Goal: Navigation & Orientation: Understand site structure

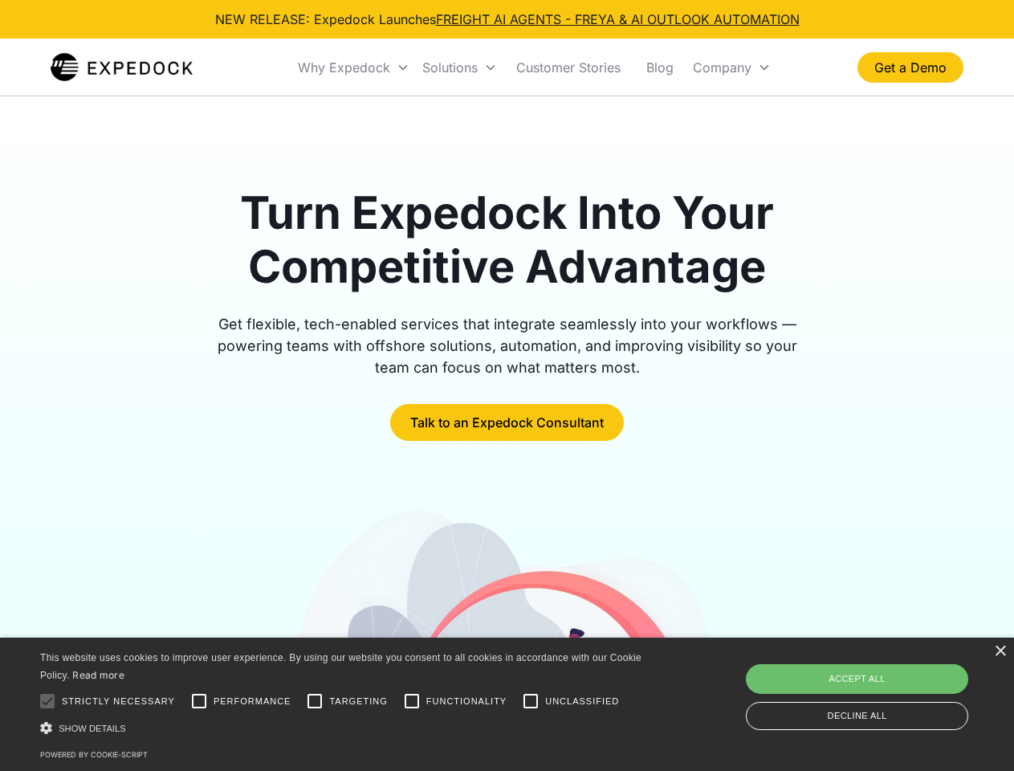
click at [354, 67] on div "Why Expedock" at bounding box center [344, 67] width 92 height 16
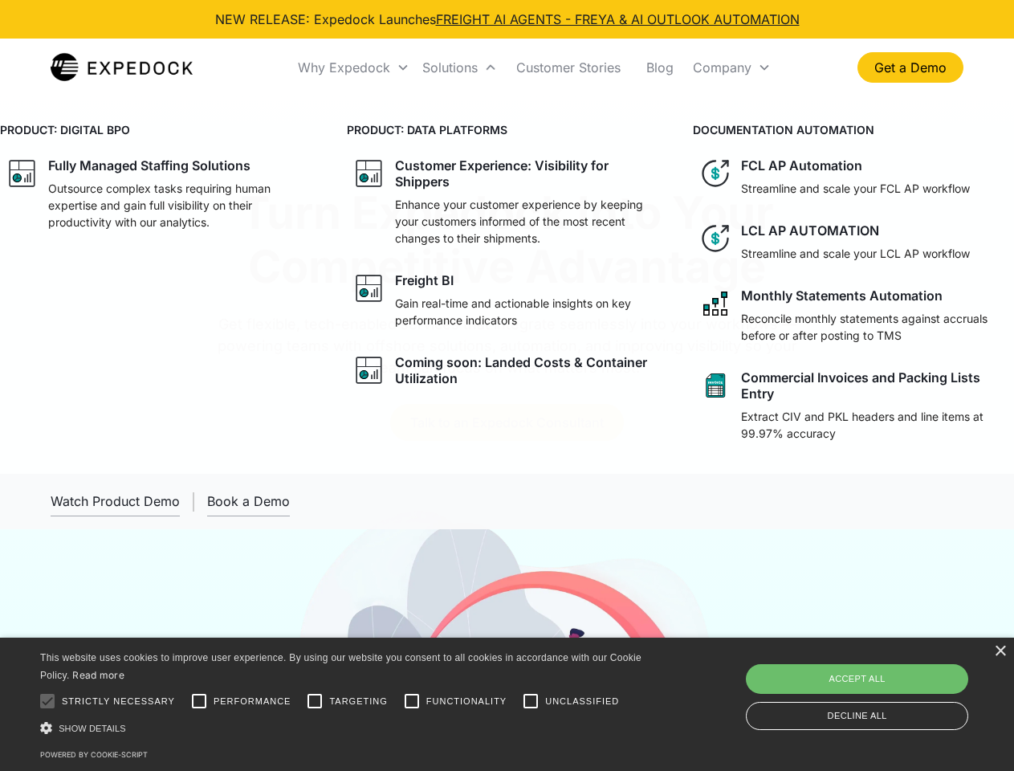
click at [459, 67] on div "Solutions" at bounding box center [449, 67] width 55 height 16
click at [732, 67] on div "Company" at bounding box center [722, 67] width 59 height 16
click at [1000, 651] on div "×" at bounding box center [1000, 652] width 12 height 12
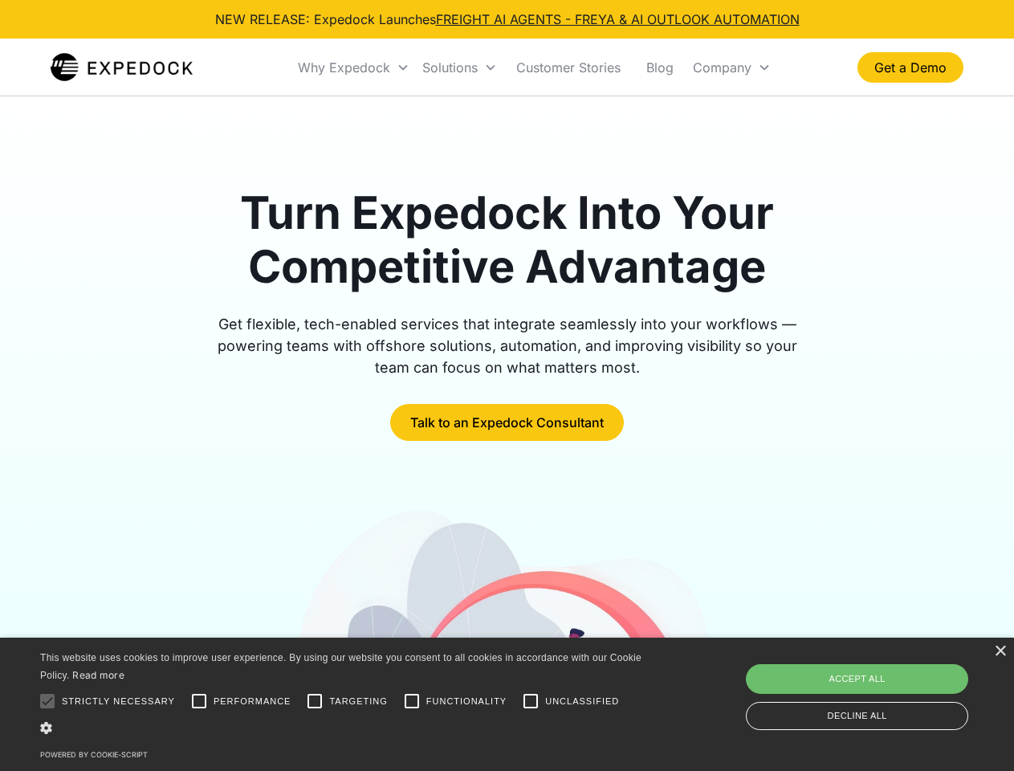
click at [47, 701] on div at bounding box center [47, 701] width 32 height 32
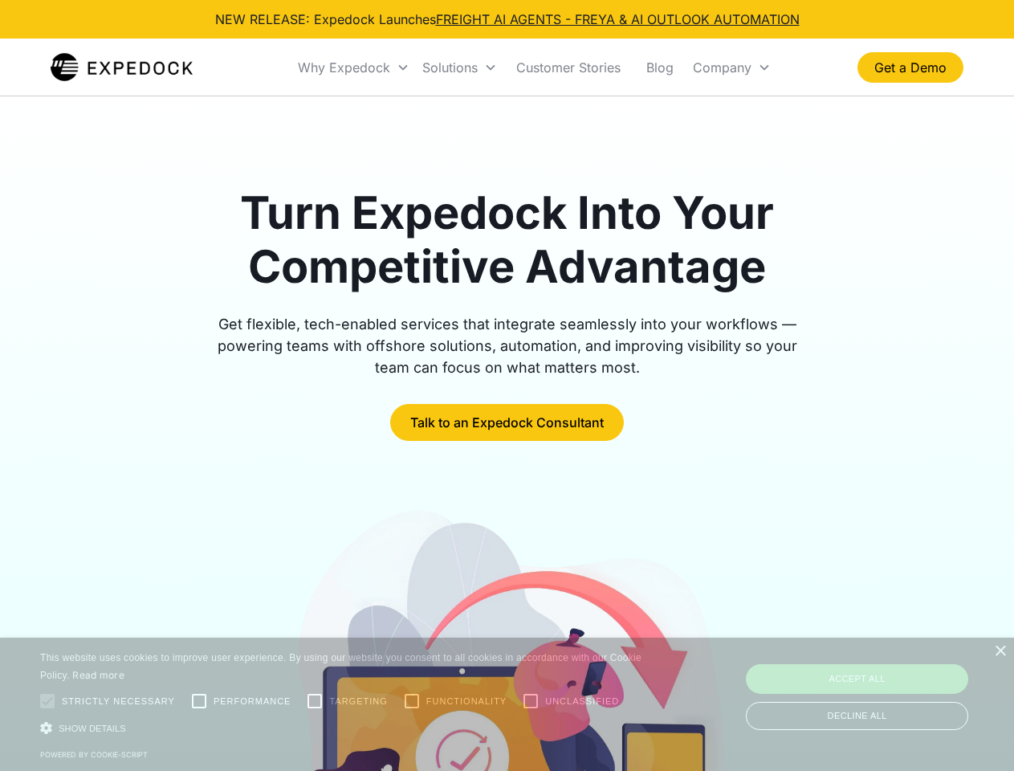
click at [199, 701] on div at bounding box center [507, 722] width 913 height 434
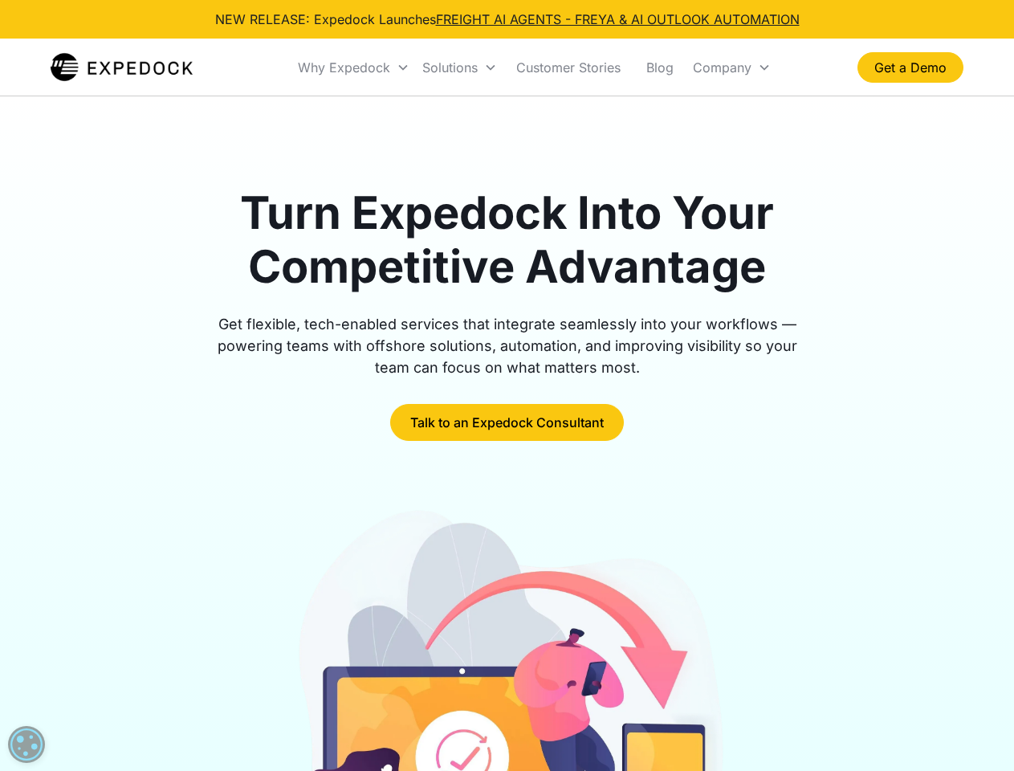
click at [315, 701] on img at bounding box center [507, 722] width 439 height 434
click at [412, 701] on img at bounding box center [507, 722] width 439 height 434
click at [531, 701] on img at bounding box center [507, 722] width 439 height 434
click at [344, 728] on img at bounding box center [507, 722] width 439 height 434
